Goal: Task Accomplishment & Management: Manage account settings

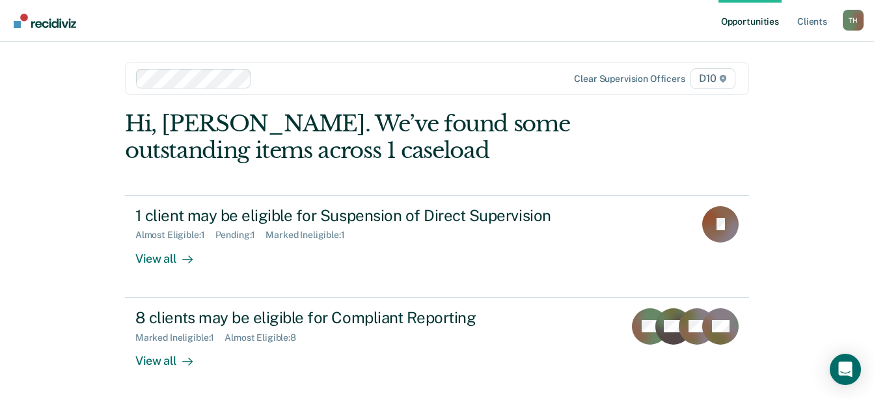
scroll to position [2, 0]
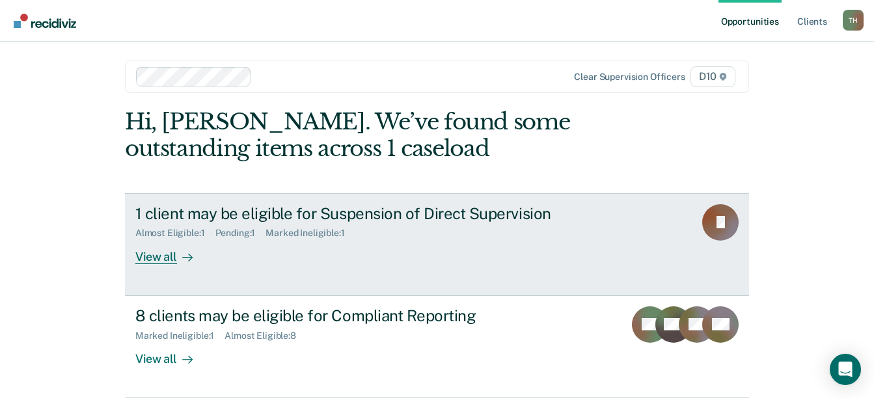
click at [168, 262] on div "View all" at bounding box center [171, 251] width 73 height 25
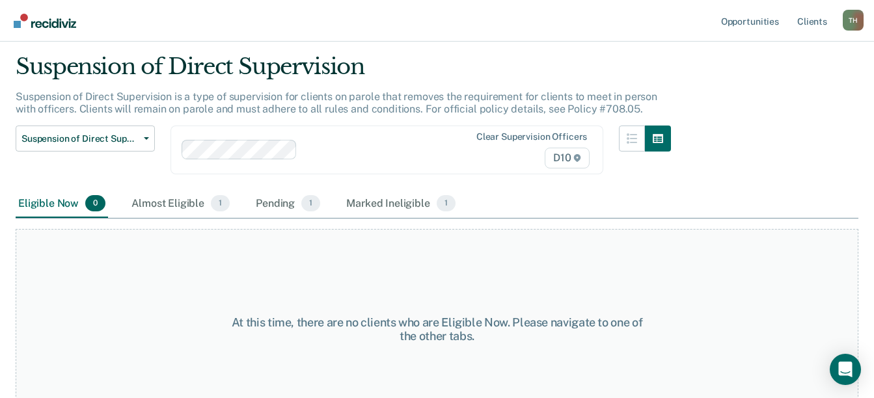
scroll to position [68, 0]
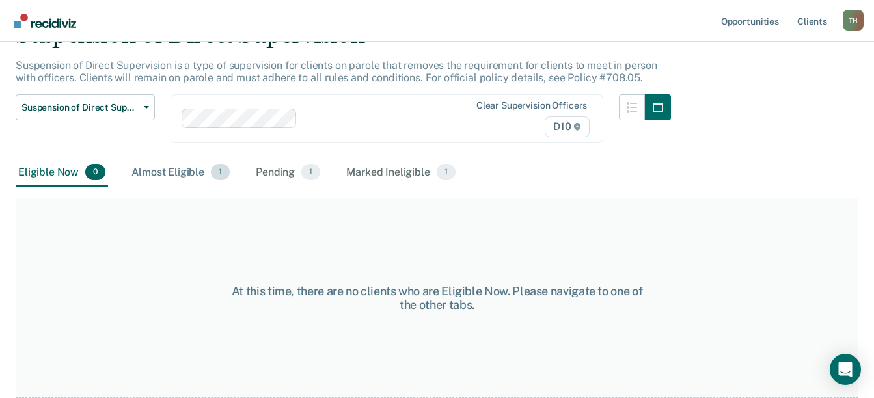
click at [165, 173] on div "Almost Eligible 1" at bounding box center [181, 173] width 104 height 29
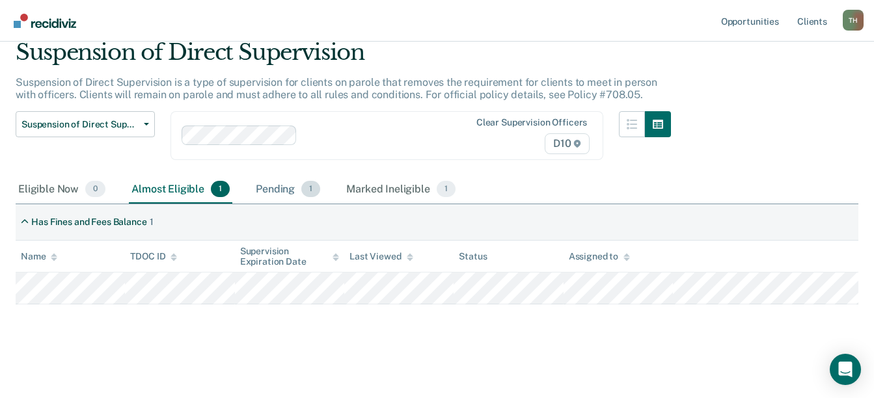
click at [282, 190] on div "Pending 1" at bounding box center [288, 190] width 70 height 29
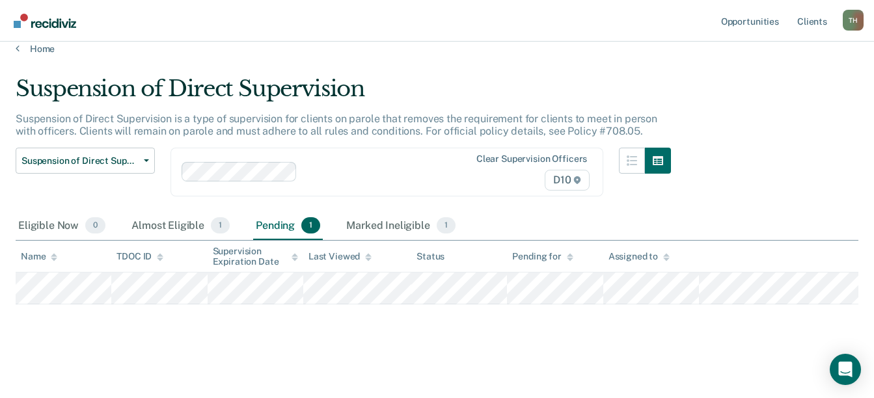
scroll to position [14, 0]
click at [398, 221] on div "Marked Ineligible 1" at bounding box center [401, 226] width 115 height 29
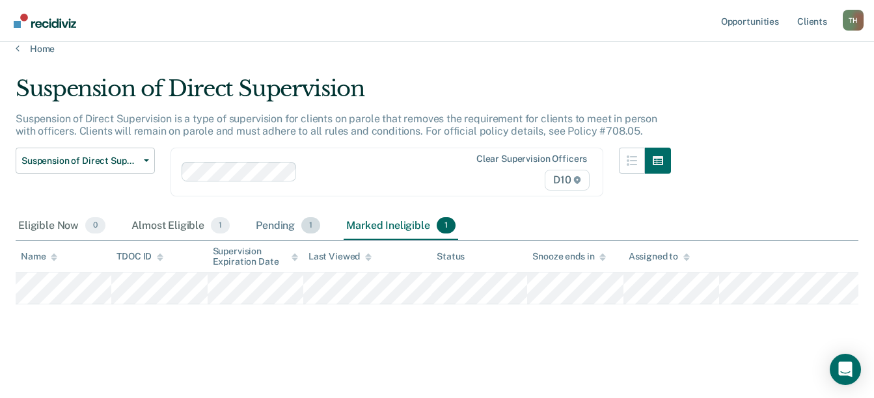
click at [266, 227] on div "Pending 1" at bounding box center [288, 226] width 70 height 29
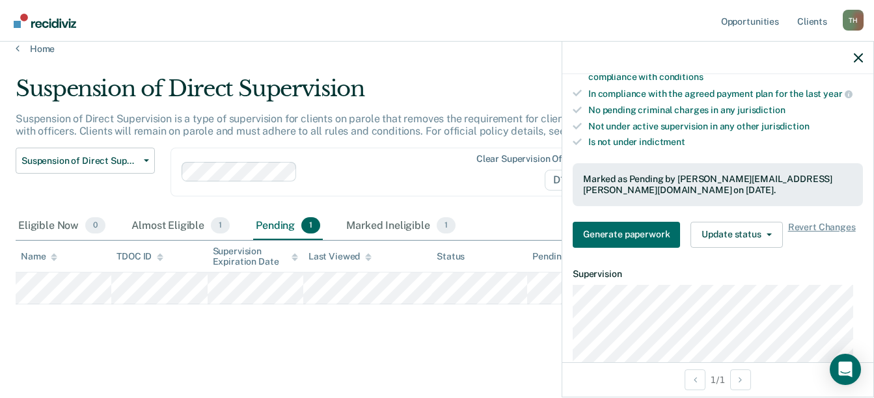
scroll to position [391, 0]
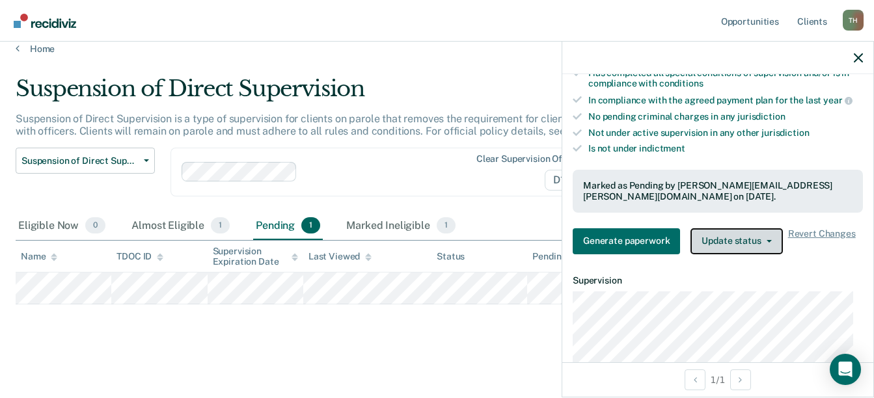
click at [768, 240] on icon "button" at bounding box center [769, 241] width 5 height 3
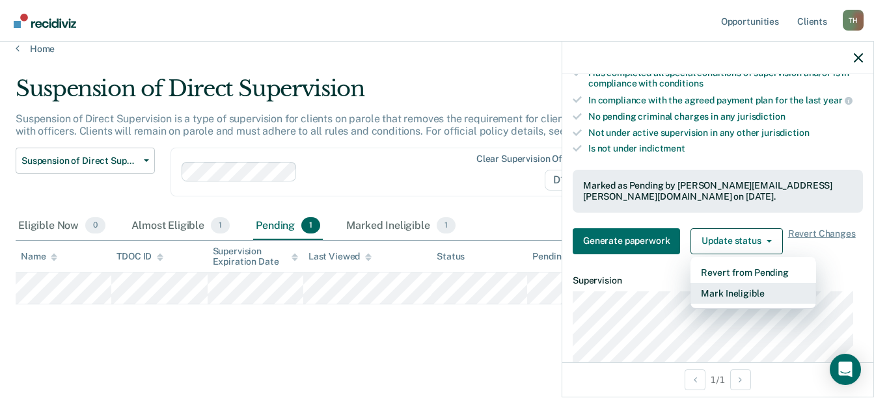
click at [756, 292] on button "Mark Ineligible" at bounding box center [754, 293] width 126 height 21
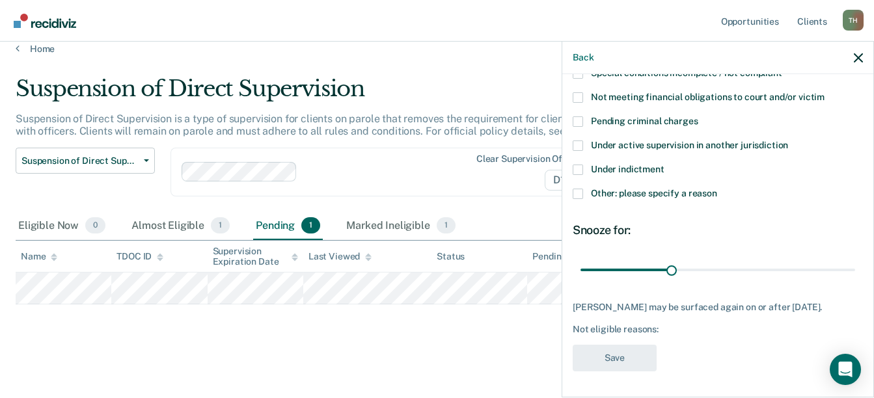
scroll to position [163, 0]
drag, startPoint x: 669, startPoint y: 264, endPoint x: 850, endPoint y: 255, distance: 181.9
type input "90"
click at [850, 258] on input "range" at bounding box center [718, 269] width 275 height 23
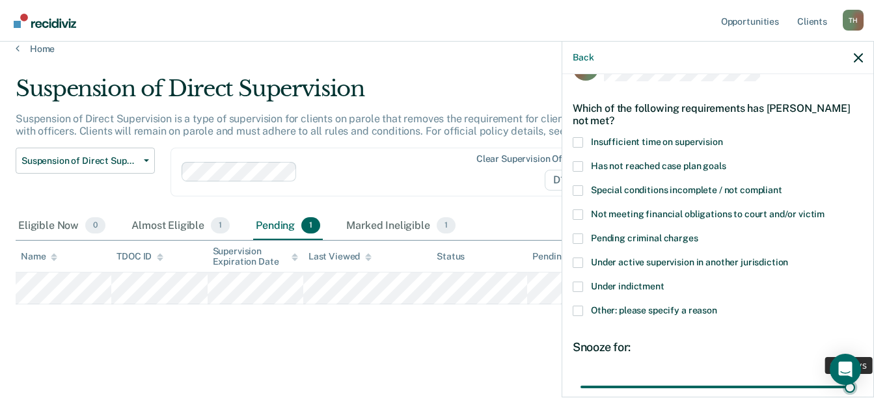
scroll to position [33, 0]
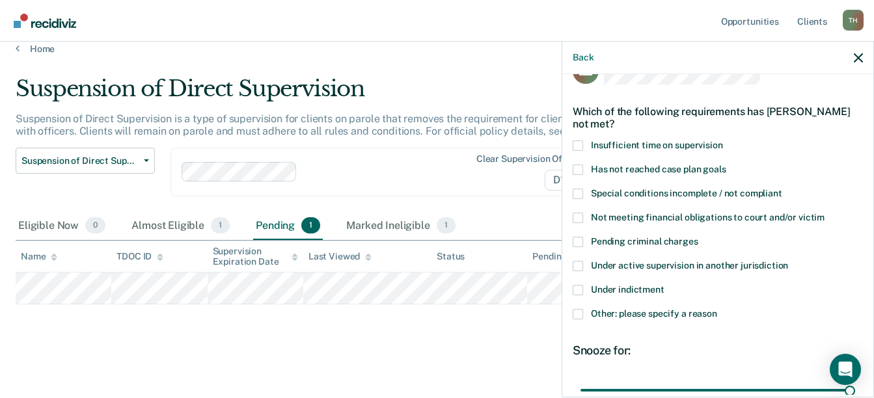
click at [583, 215] on span at bounding box center [578, 218] width 10 height 10
click at [825, 213] on input "Not meeting financial obligations to court and/or victim" at bounding box center [825, 213] width 0 height 0
click at [546, 355] on main "Suspension of Direct Supervision Suspension of Direct Supervision is a type of …" at bounding box center [437, 225] width 874 height 340
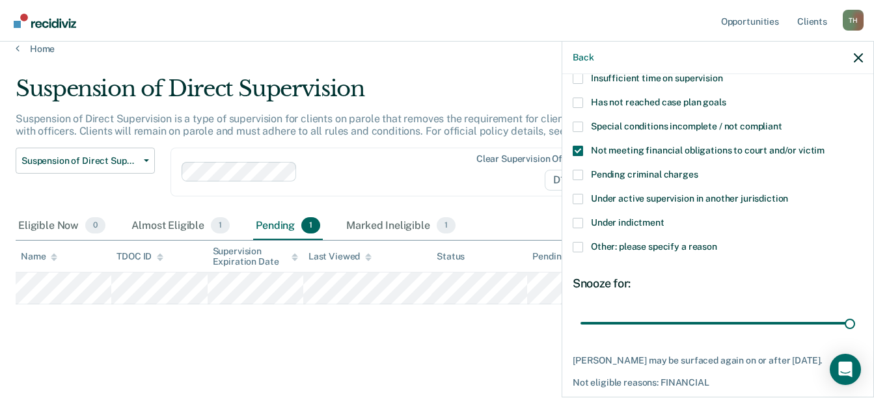
scroll to position [163, 0]
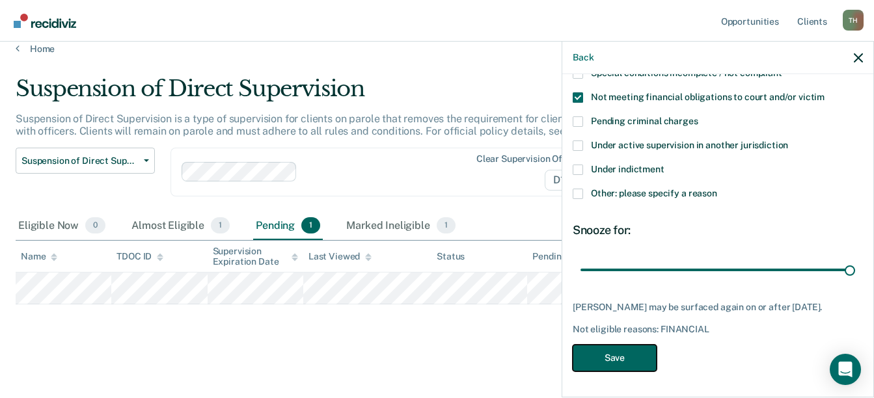
click at [631, 357] on button "Save" at bounding box center [615, 358] width 84 height 27
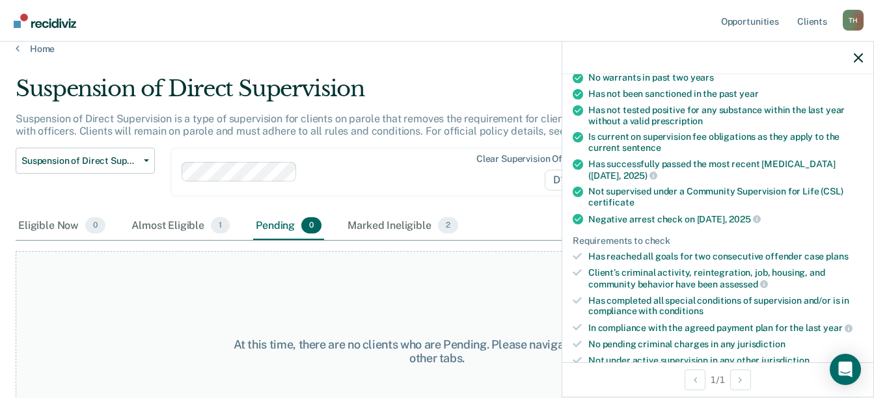
click at [865, 59] on div at bounding box center [717, 58] width 311 height 33
click at [862, 56] on icon "button" at bounding box center [858, 57] width 9 height 9
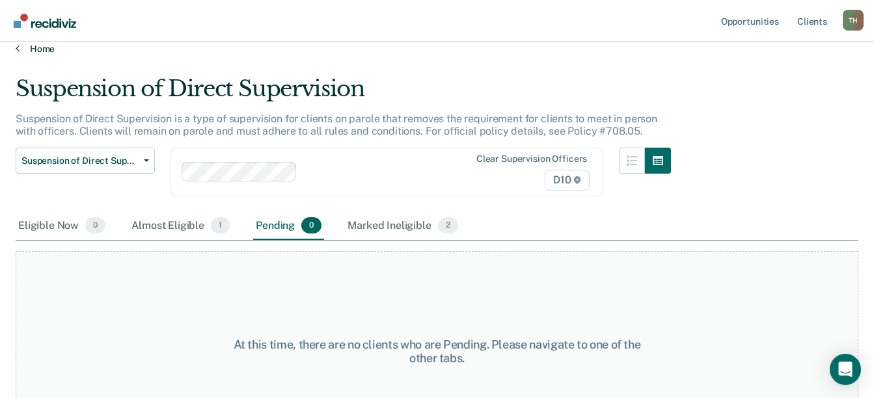
click at [35, 46] on link "Home" at bounding box center [437, 49] width 843 height 12
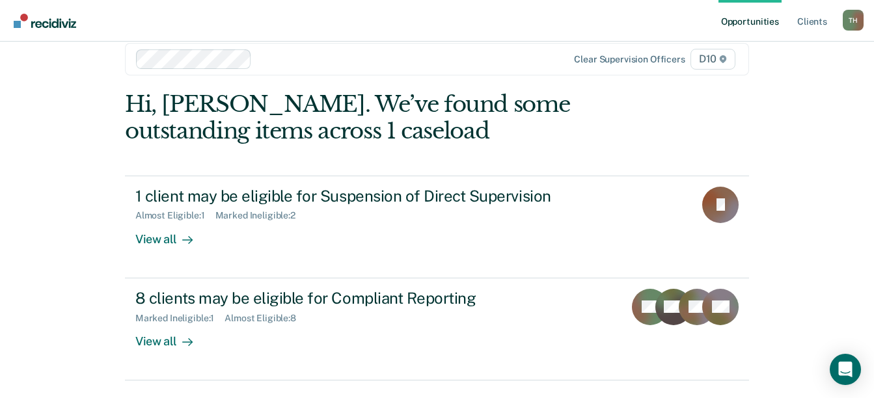
scroll to position [54, 0]
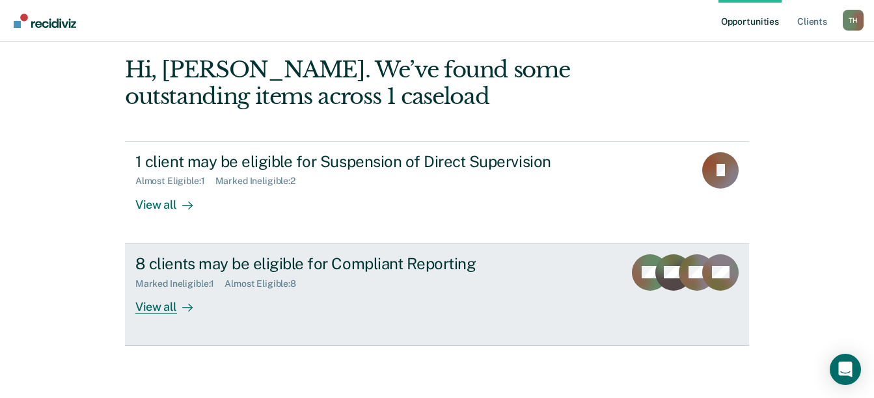
click at [144, 315] on link "8 clients may be eligible for Compliant Reporting Marked Ineligible : 1 Almost …" at bounding box center [437, 295] width 624 height 102
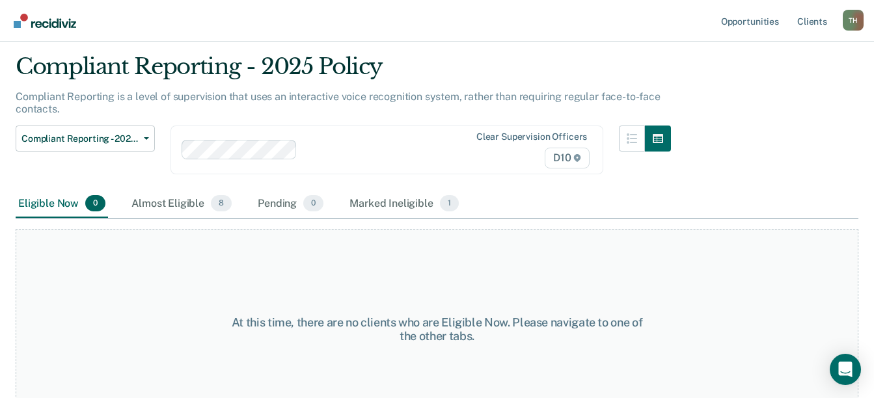
scroll to position [68, 0]
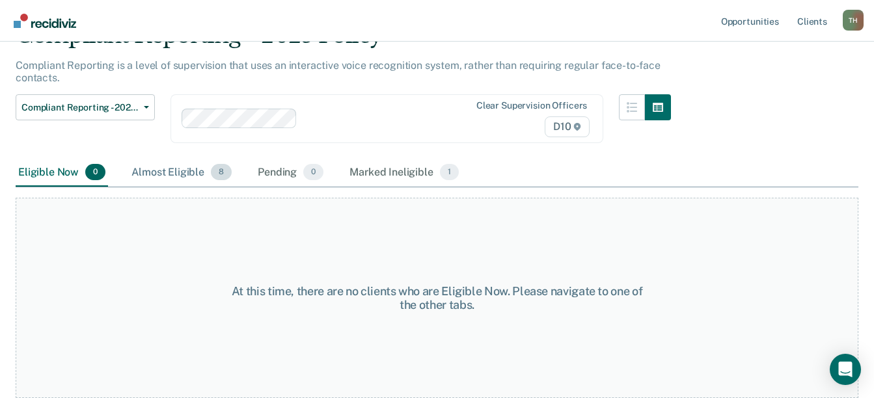
click at [162, 169] on div "Almost Eligible 8" at bounding box center [181, 173] width 105 height 29
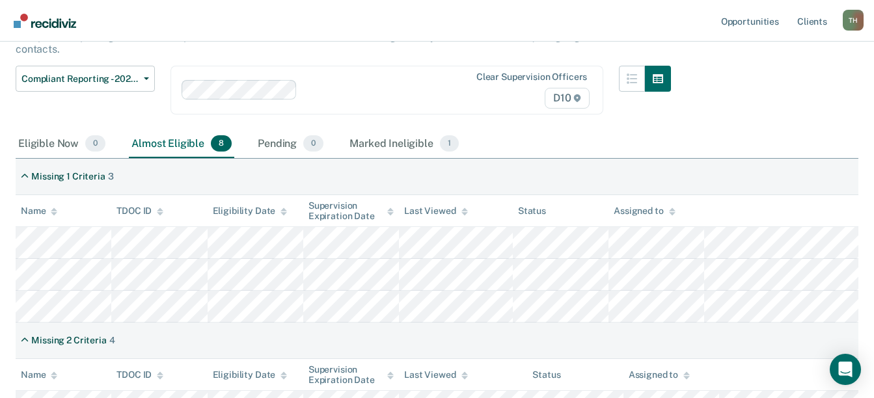
scroll to position [85, 0]
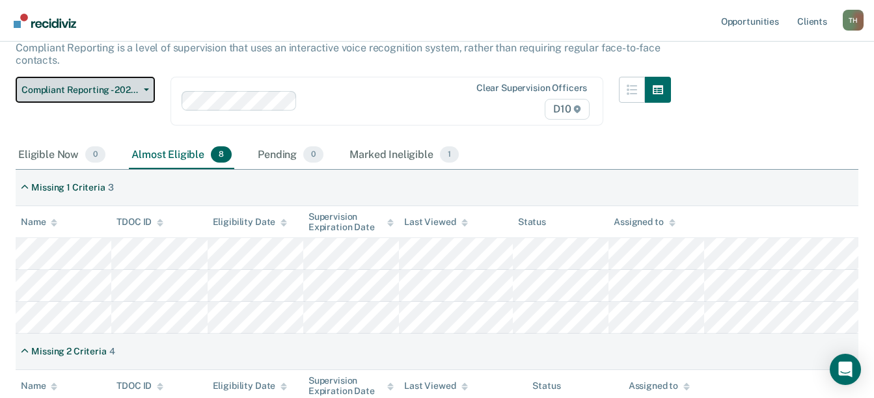
click at [153, 90] on button "Compliant Reporting - 2025 Policy" at bounding box center [85, 90] width 139 height 26
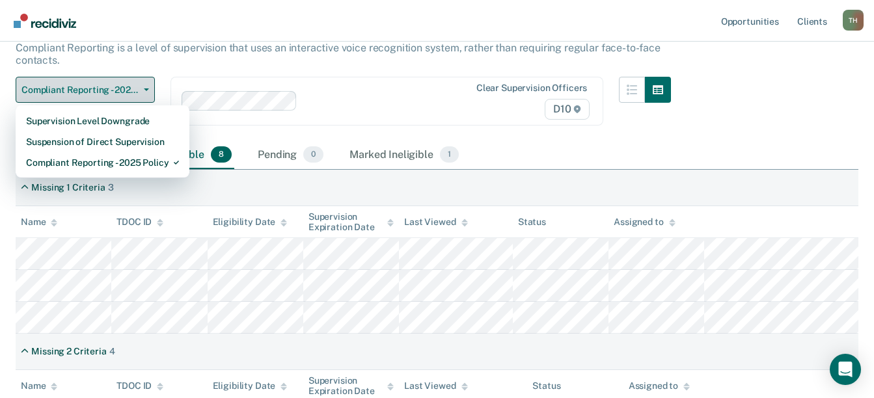
click at [147, 86] on button "Compliant Reporting - 2025 Policy" at bounding box center [85, 90] width 139 height 26
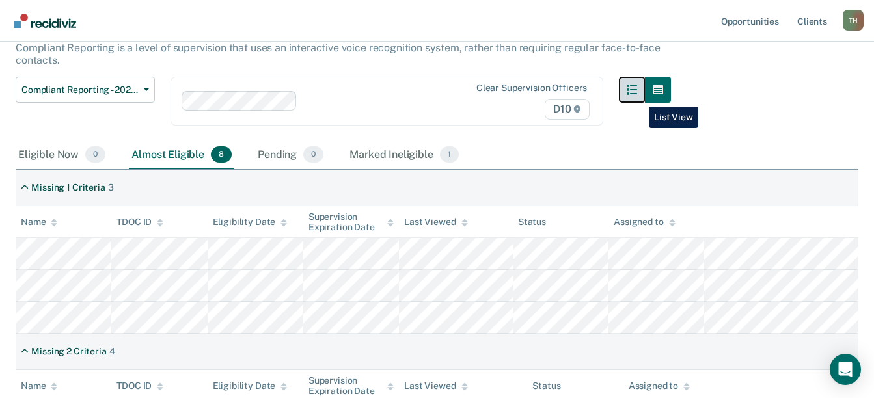
click at [639, 97] on button "button" at bounding box center [632, 90] width 26 height 26
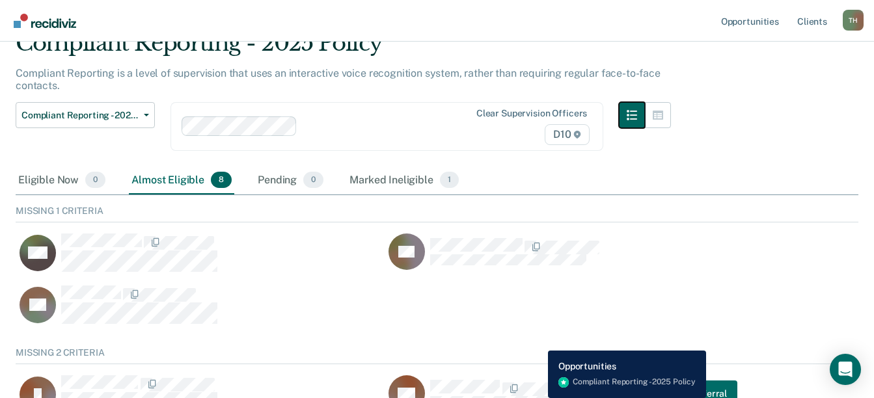
scroll to position [0, 0]
